Goal: Find specific page/section

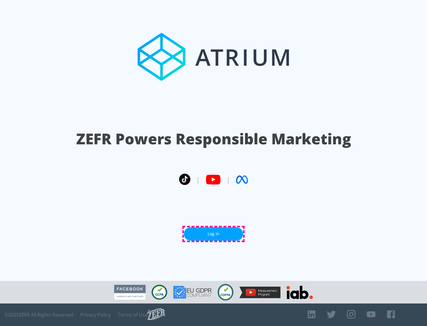
click at [214, 234] on link "Log In" at bounding box center [213, 234] width 59 height 13
